Goal: Complete application form

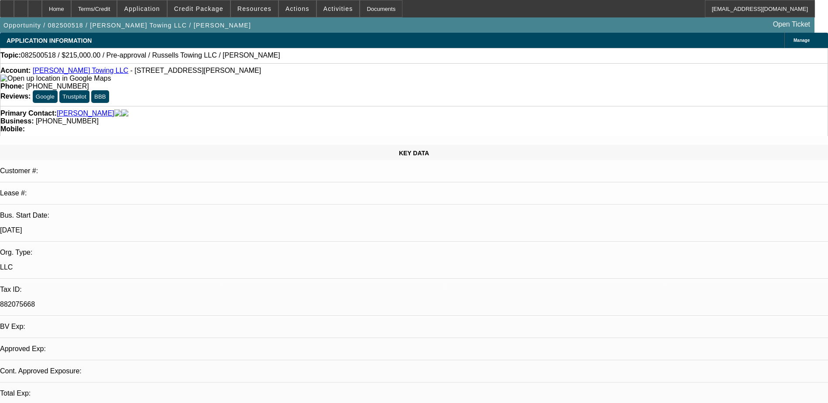
select select "0"
select select "2"
select select "0.1"
select select "4"
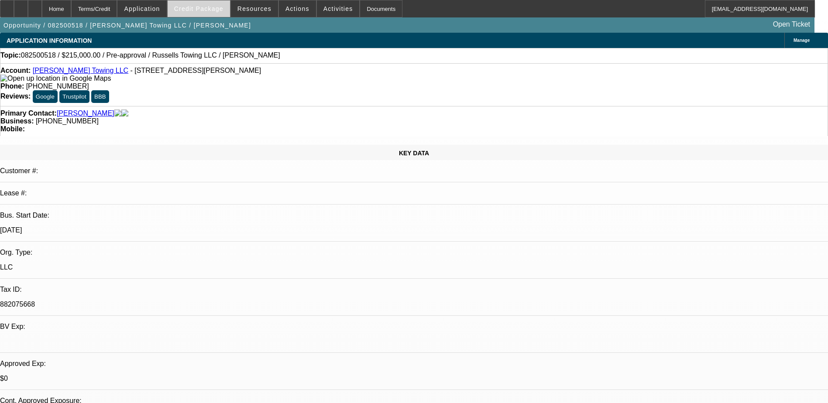
click at [198, 6] on span "Credit Package" at bounding box center [198, 8] width 49 height 7
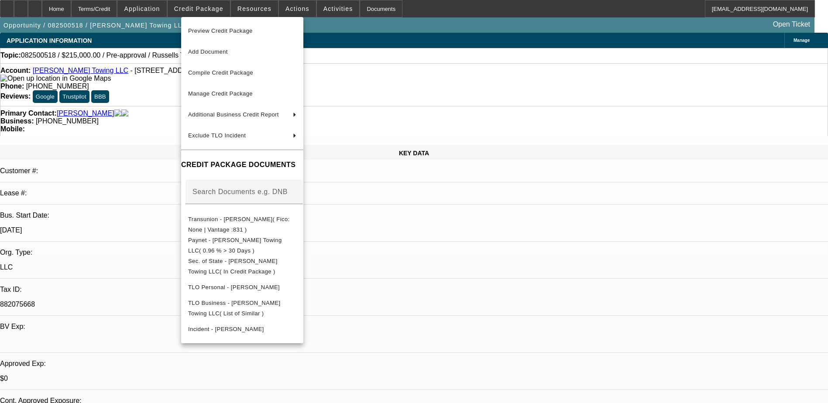
click at [32, 8] on div at bounding box center [414, 201] width 828 height 403
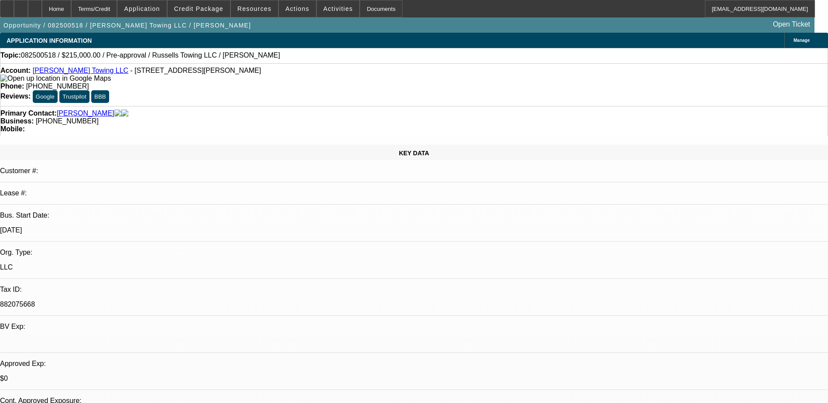
click at [211, 106] on div "Primary Contact: Russell, Zachary Business: (804) 901-0603 Mobile:" at bounding box center [414, 121] width 828 height 30
click at [28, 4] on div at bounding box center [21, 8] width 14 height 17
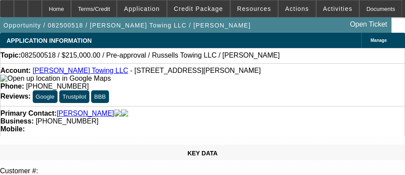
click at [157, 82] on div "Account: Russell's Towing LLC - 4741 Sturgeon Point Rd, Providence Forge, VA 23…" at bounding box center [202, 75] width 404 height 16
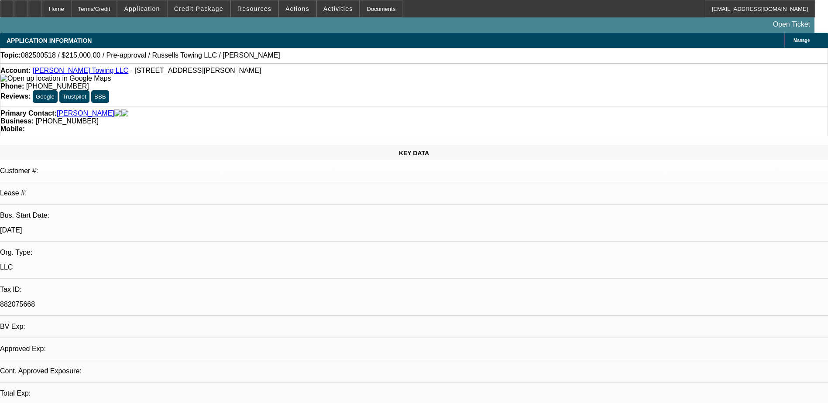
select select "0"
select select "2"
select select "0.1"
select select "4"
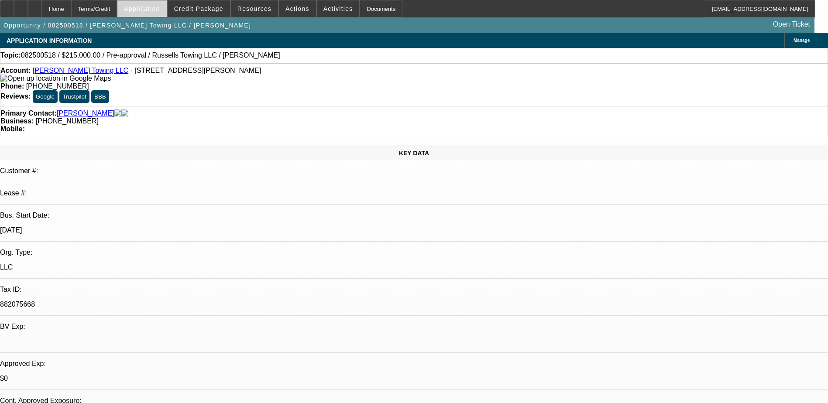
click at [160, 10] on span "Application" at bounding box center [142, 8] width 36 height 7
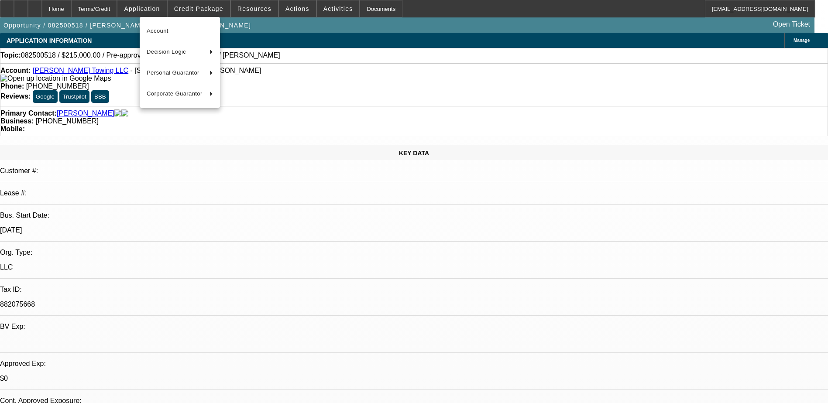
click at [202, 14] on div at bounding box center [414, 201] width 828 height 403
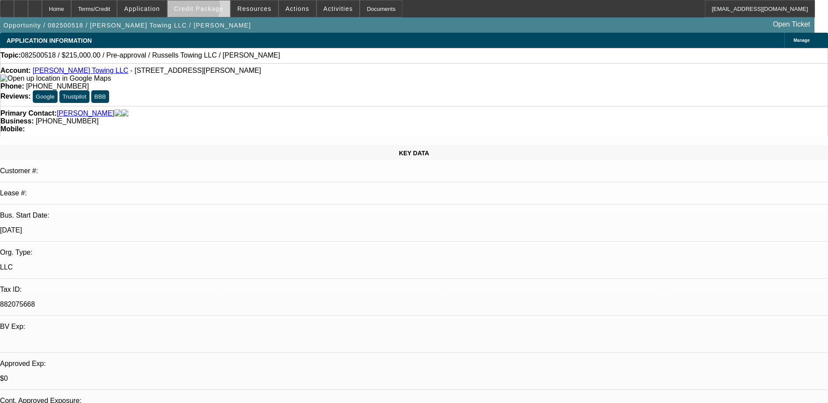
click at [202, 9] on span "Credit Package" at bounding box center [198, 8] width 49 height 7
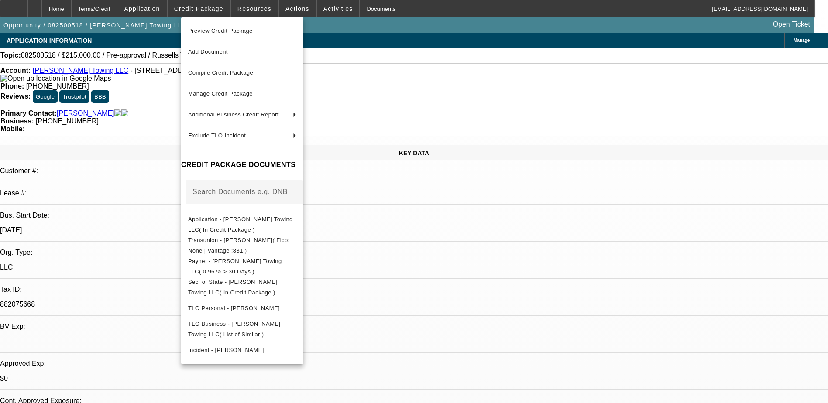
click at [146, 127] on div at bounding box center [414, 201] width 828 height 403
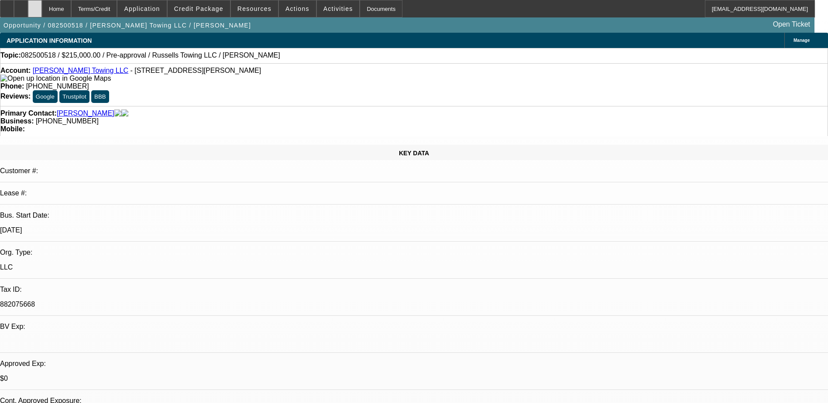
click at [42, 12] on div at bounding box center [35, 8] width 14 height 17
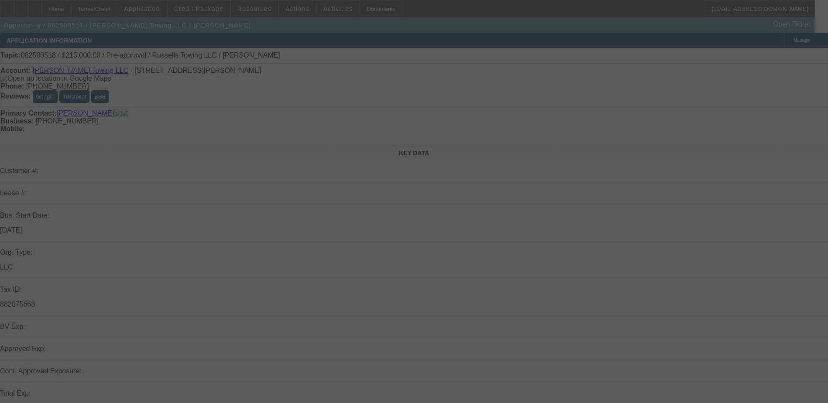
select select "0"
select select "2"
select select "0.1"
select select "4"
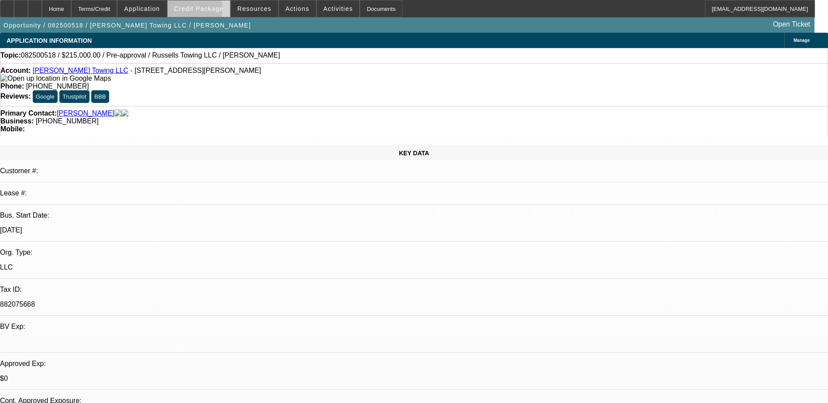
click at [208, 11] on span "Credit Package" at bounding box center [198, 8] width 49 height 7
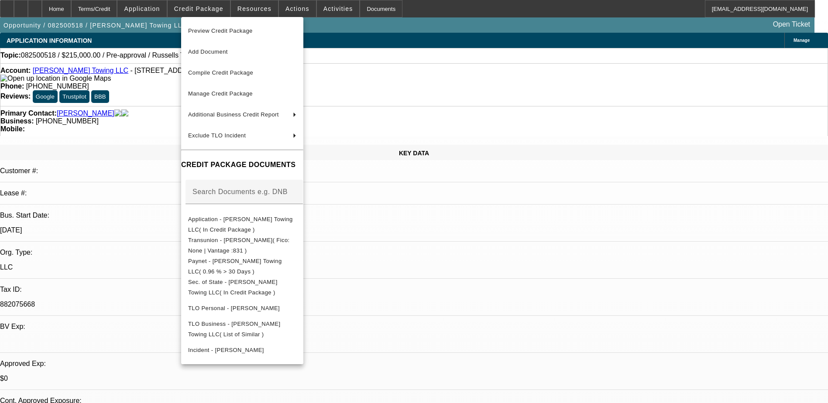
click at [33, 10] on div at bounding box center [414, 201] width 828 height 403
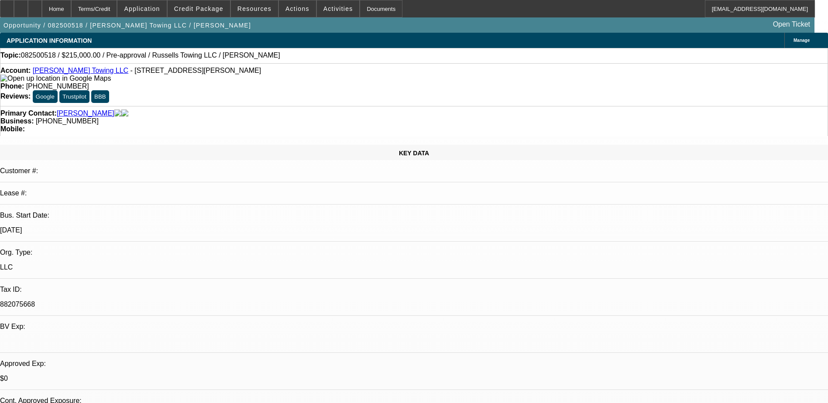
click at [21, 6] on icon at bounding box center [21, 6] width 0 height 0
click at [213, 11] on span "Credit Package" at bounding box center [198, 8] width 49 height 7
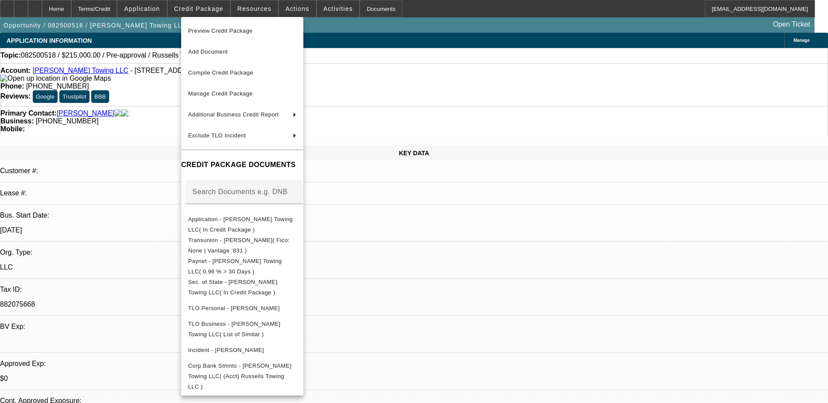
drag, startPoint x: 675, startPoint y: 339, endPoint x: 661, endPoint y: 329, distance: 16.7
click at [675, 338] on div at bounding box center [414, 201] width 828 height 403
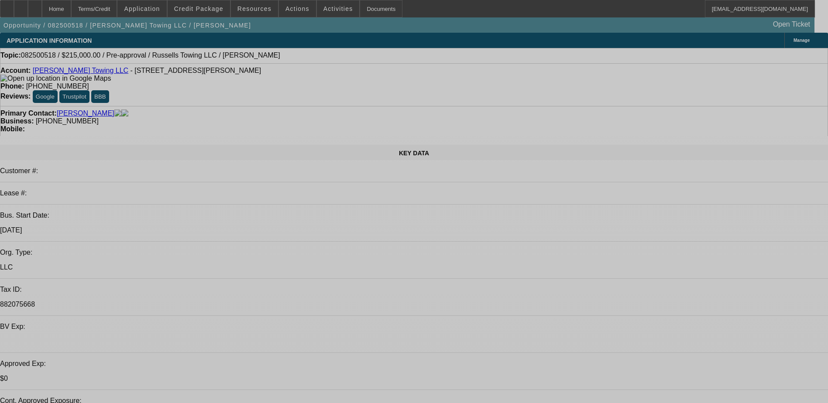
select select "0"
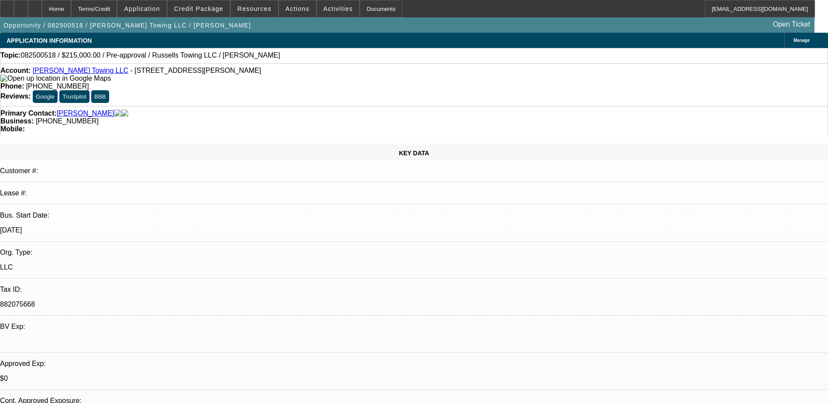
select select "2"
select select "0.1"
select select "4"
select select "0"
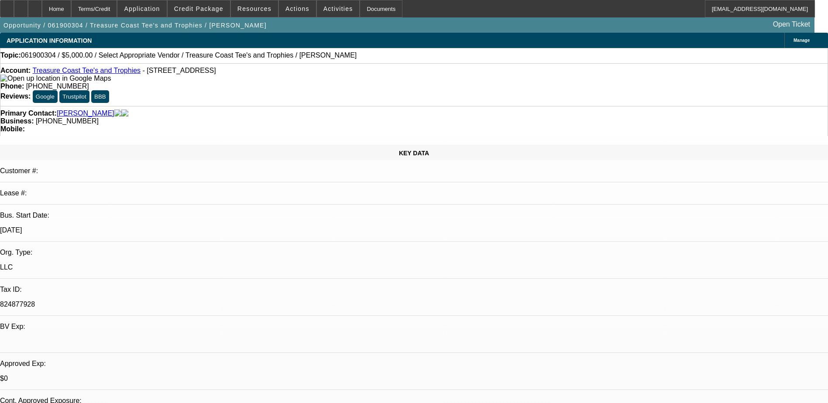
select select "2"
select select "0.1"
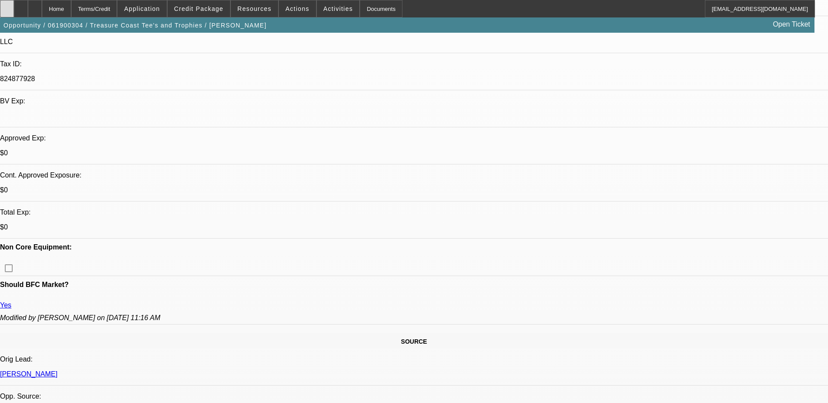
scroll to position [131, 0]
